Goal: Entertainment & Leisure: Consume media (video, audio)

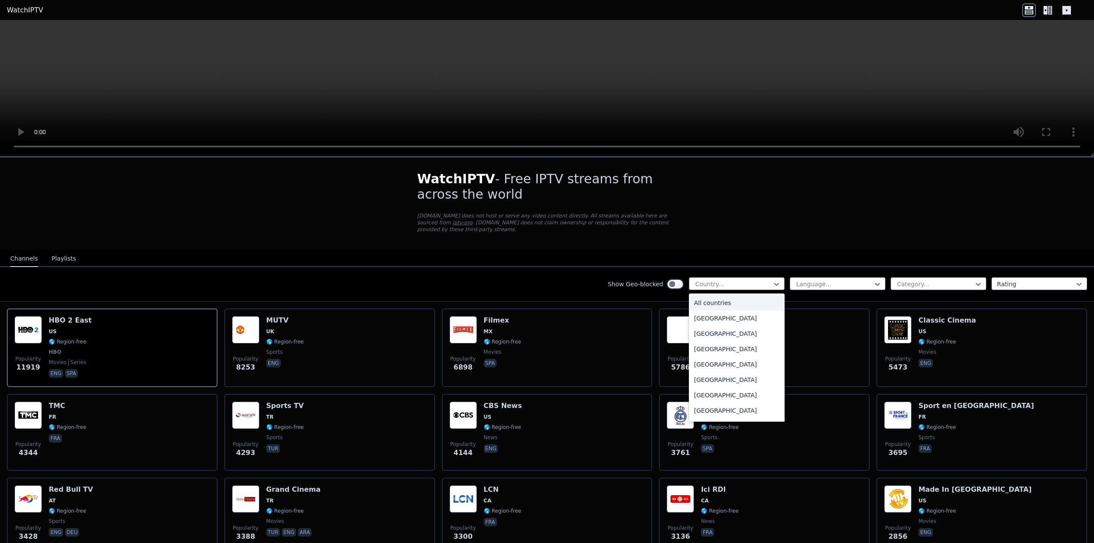
click at [726, 280] on div at bounding box center [733, 284] width 78 height 9
type input "***"
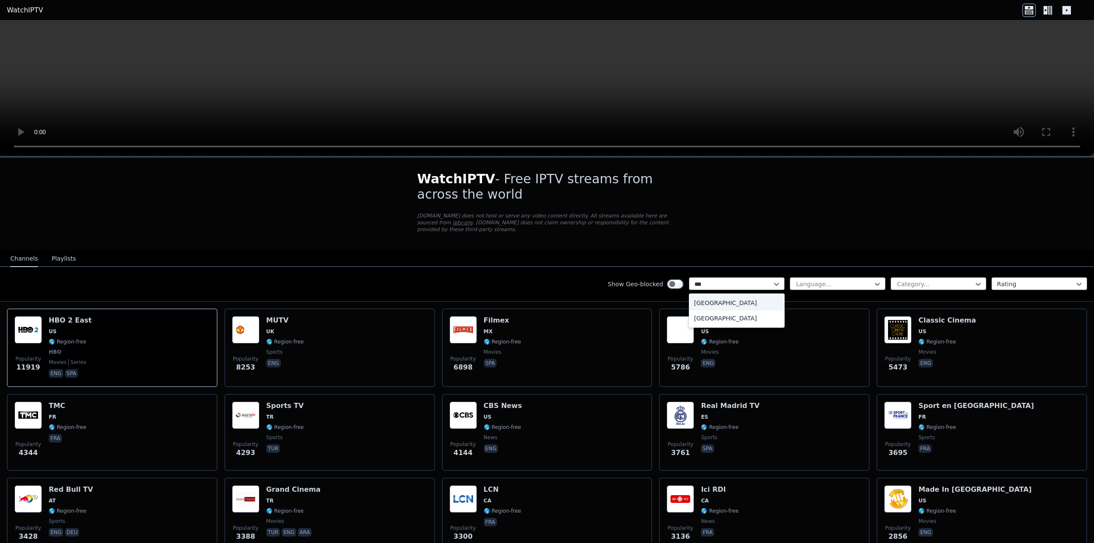
click at [717, 297] on div "[GEOGRAPHIC_DATA]" at bounding box center [737, 302] width 96 height 15
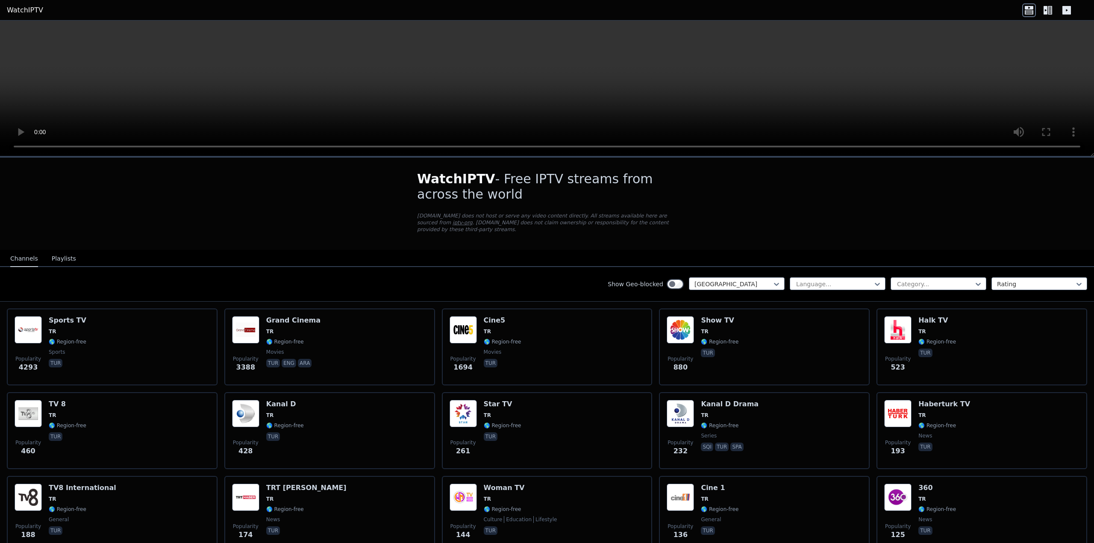
click at [696, 329] on div "Popularity 880 Show TV TR 🌎 Region-free tur" at bounding box center [764, 347] width 195 height 62
click at [763, 403] on div "Popularity 232 Kanal D Drama TR 🌎 Region-free series sqi tur spa" at bounding box center [764, 431] width 195 height 62
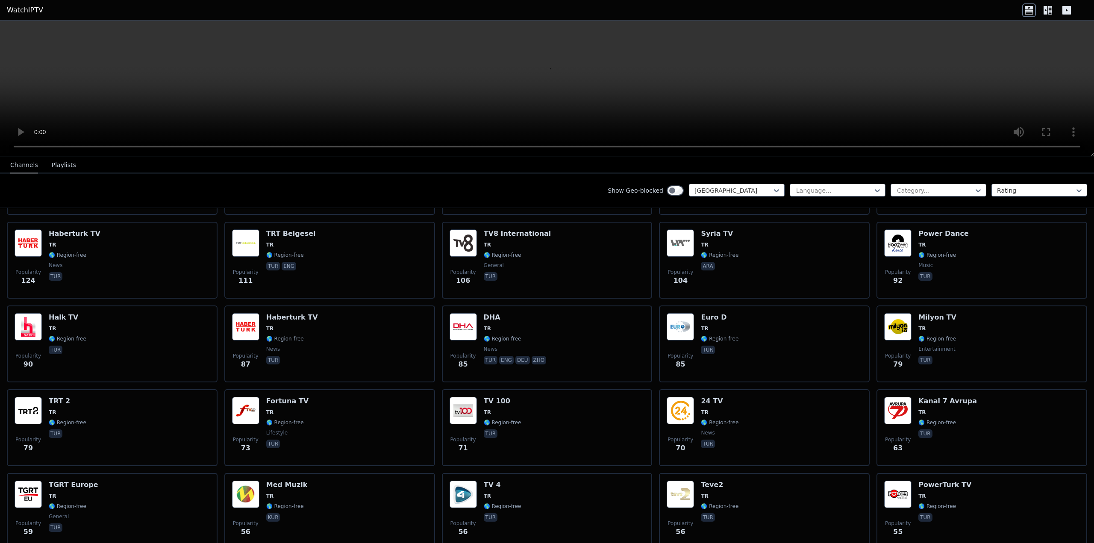
scroll to position [342, 0]
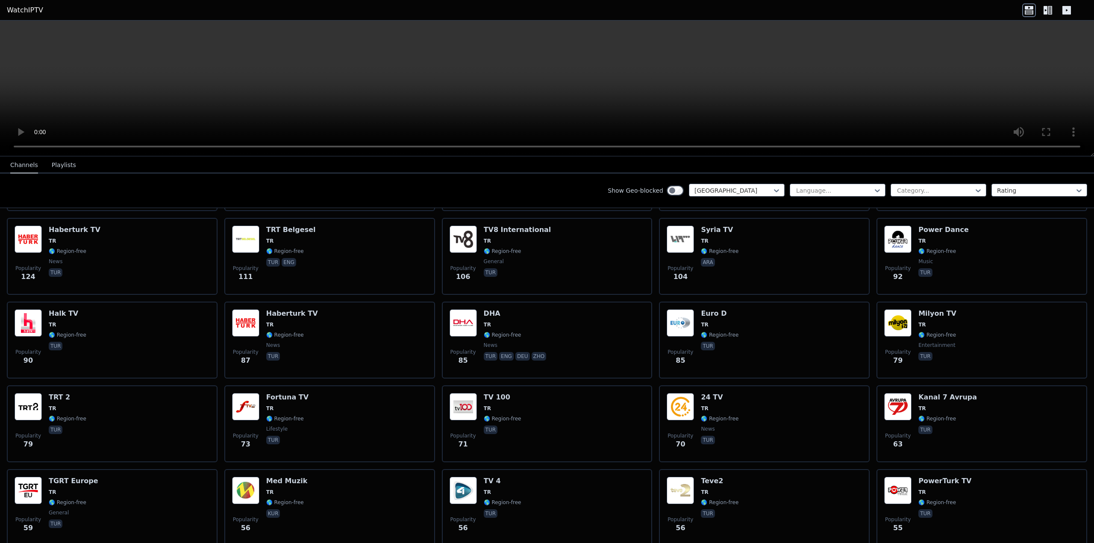
click at [298, 248] on span "🌎 Region-free" at bounding box center [285, 251] width 38 height 7
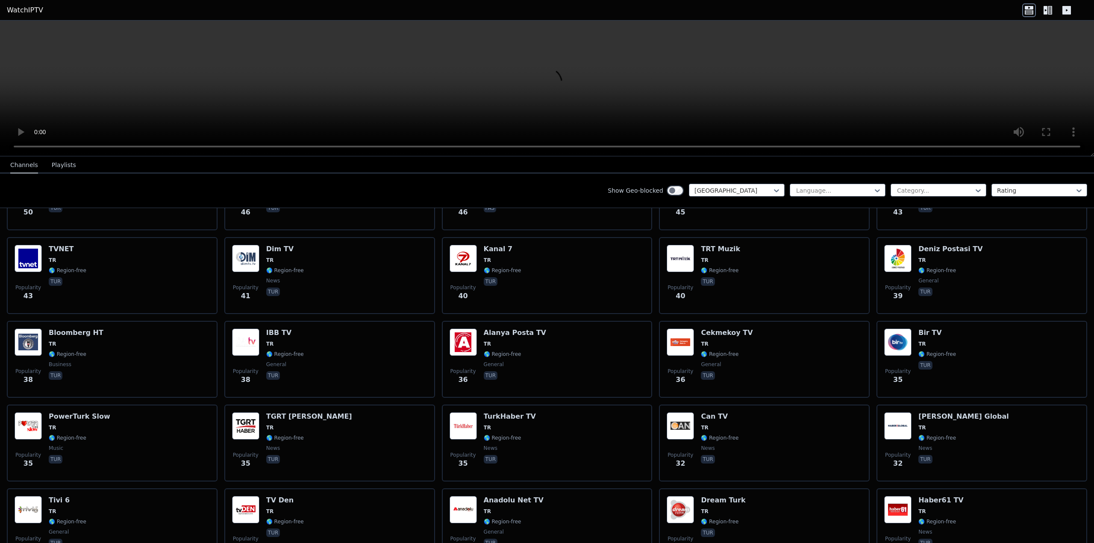
scroll to position [0, 0]
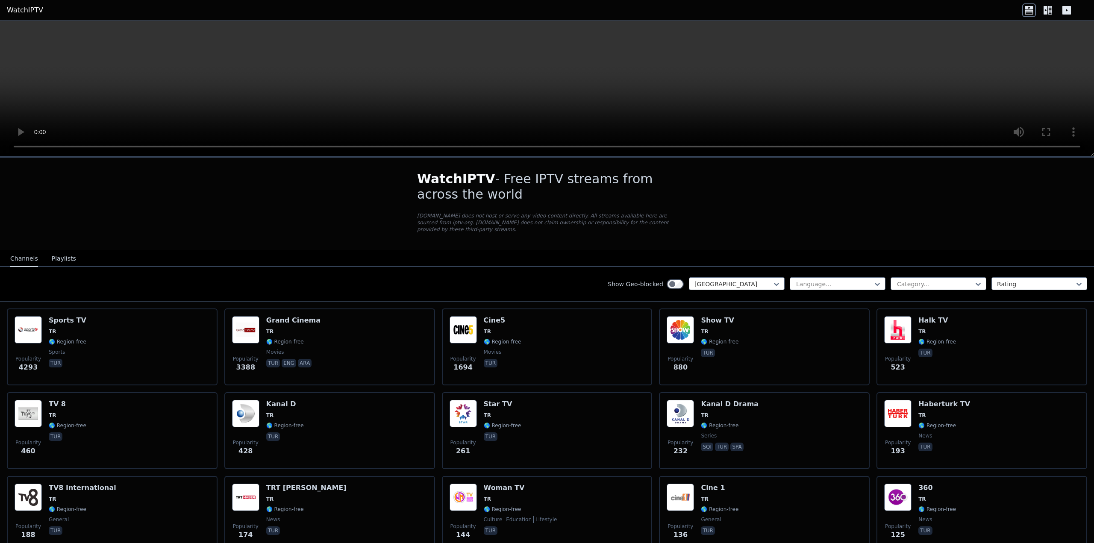
click at [553, 316] on div "Popularity 1694 Cine5 TR 🌎 Region-free movies tur" at bounding box center [547, 347] width 195 height 62
click at [714, 338] on span "🌎 Region-free" at bounding box center [720, 341] width 38 height 7
click at [590, 87] on video at bounding box center [547, 89] width 1094 height 136
click at [505, 72] on video at bounding box center [547, 89] width 1094 height 136
